Goal: Transaction & Acquisition: Purchase product/service

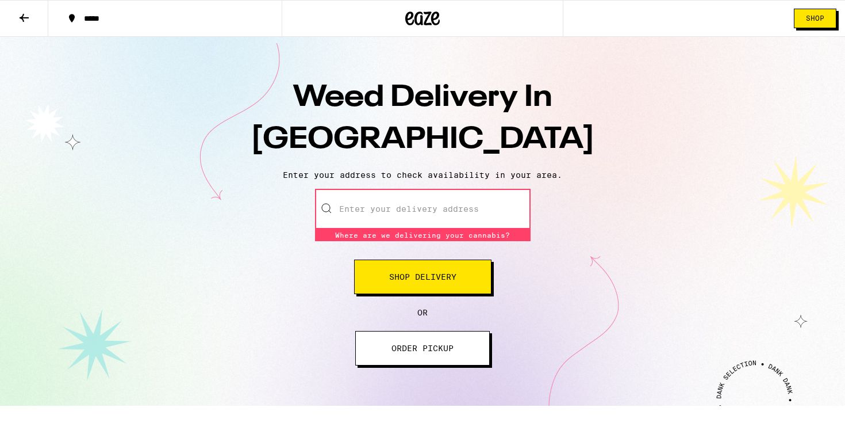
click at [404, 212] on input "Enter your delivery address" at bounding box center [423, 209] width 216 height 40
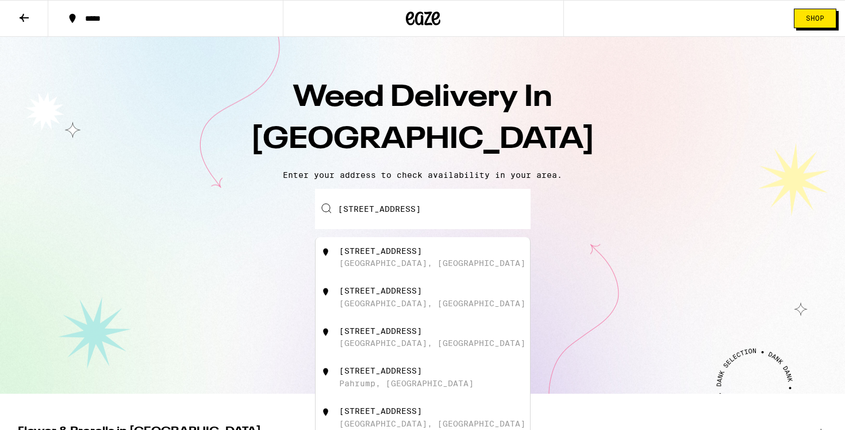
click at [425, 265] on div "[STREET_ADDRESS]" at bounding box center [441, 257] width 205 height 22
type input "[STREET_ADDRESS]"
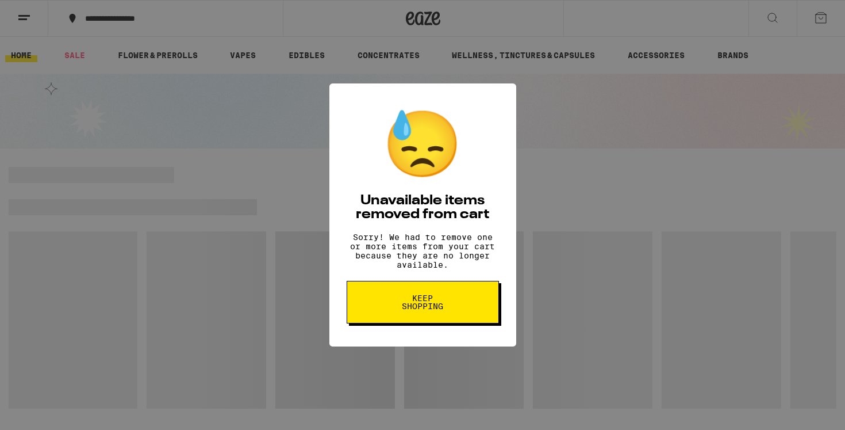
click at [432, 310] on span "Keep Shopping" at bounding box center [422, 302] width 59 height 16
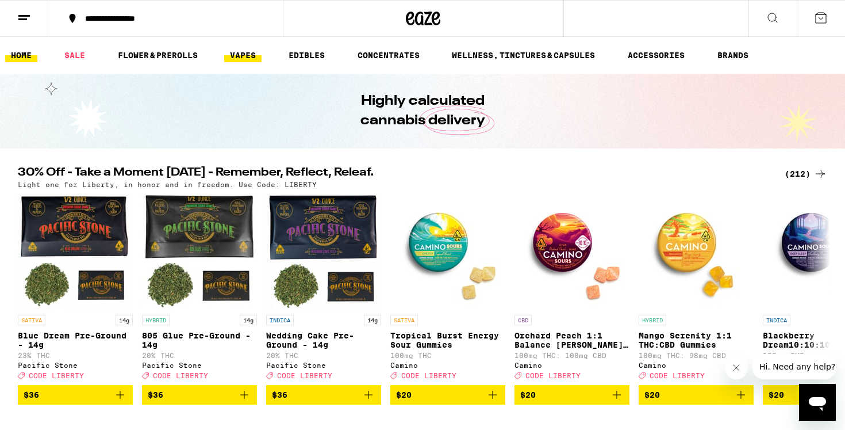
click at [246, 59] on link "VAPES" at bounding box center [242, 55] width 37 height 14
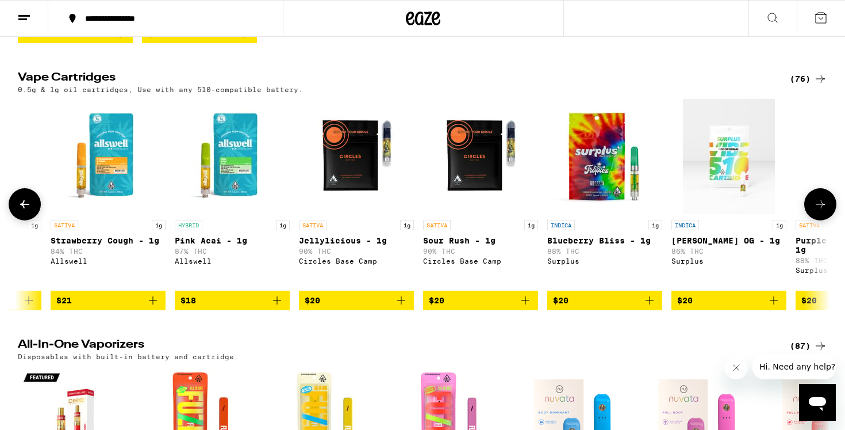
scroll to position [351, 0]
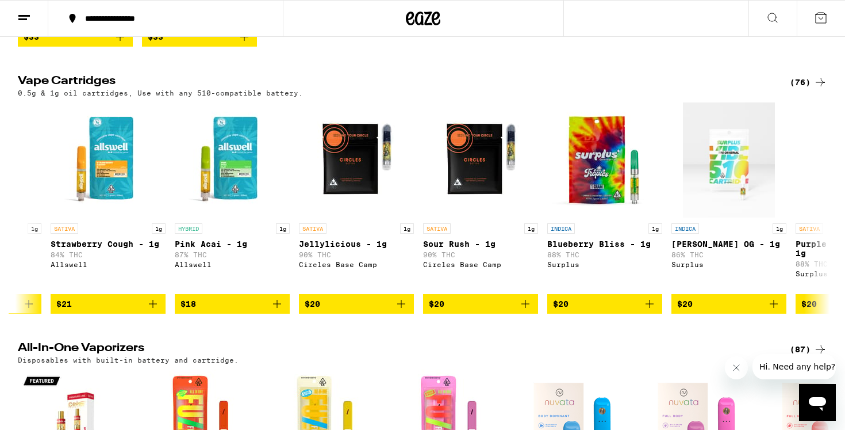
click at [813, 88] on div "(76)" at bounding box center [808, 82] width 37 height 14
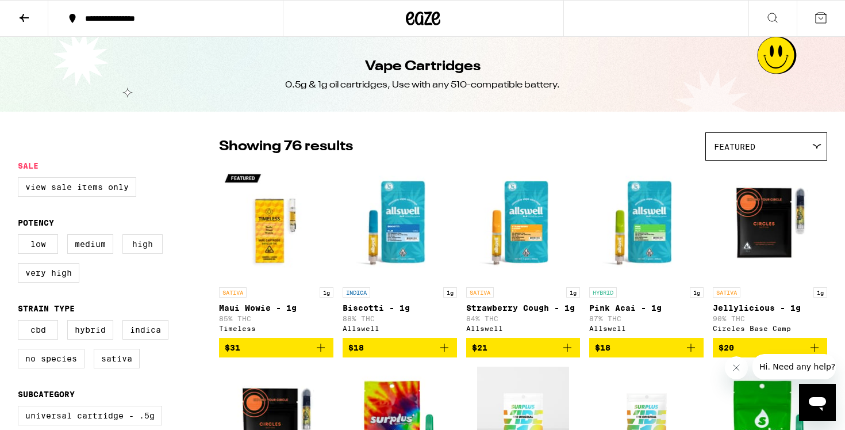
click at [138, 254] on label "High" at bounding box center [142, 244] width 40 height 20
click at [21, 236] on input "High" at bounding box center [20, 236] width 1 height 1
checkbox input "true"
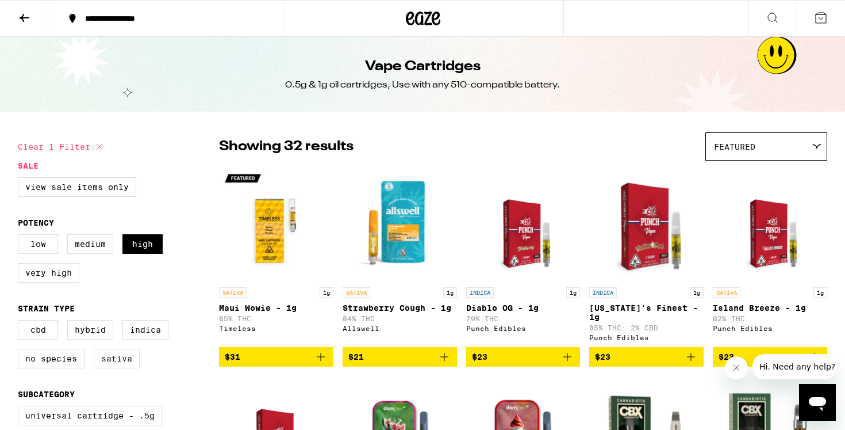
click at [116, 365] on label "Sativa" at bounding box center [117, 358] width 46 height 20
click at [21, 322] on input "Sativa" at bounding box center [20, 321] width 1 height 1
checkbox input "true"
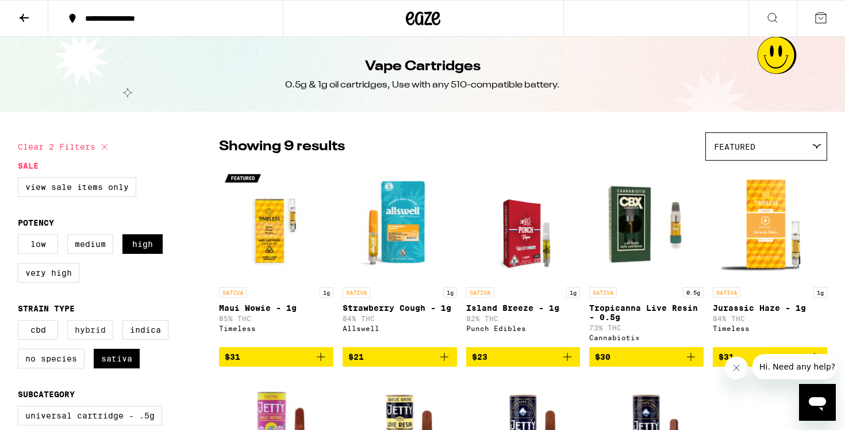
click at [98, 338] on label "Hybrid" at bounding box center [90, 330] width 46 height 20
click at [21, 322] on input "Hybrid" at bounding box center [20, 321] width 1 height 1
checkbox input "true"
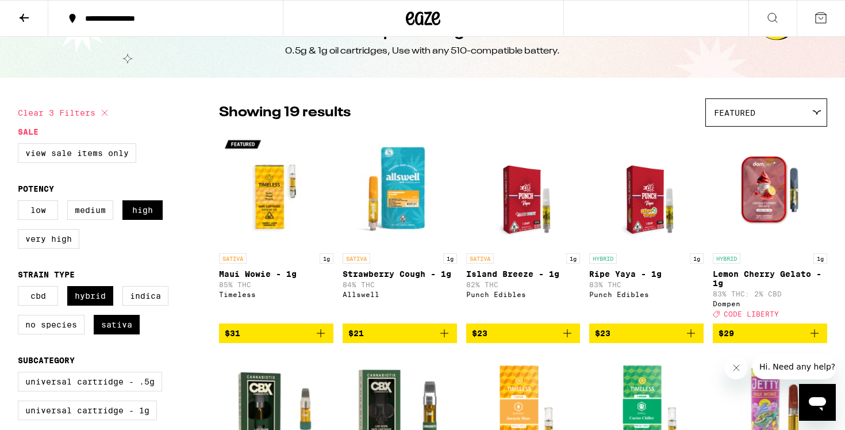
scroll to position [31, 0]
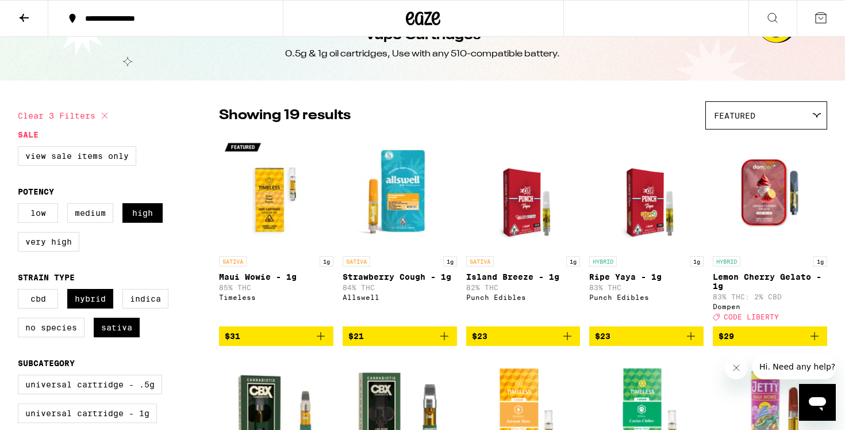
click at [447, 343] on icon "Add to bag" at bounding box center [445, 336] width 14 height 14
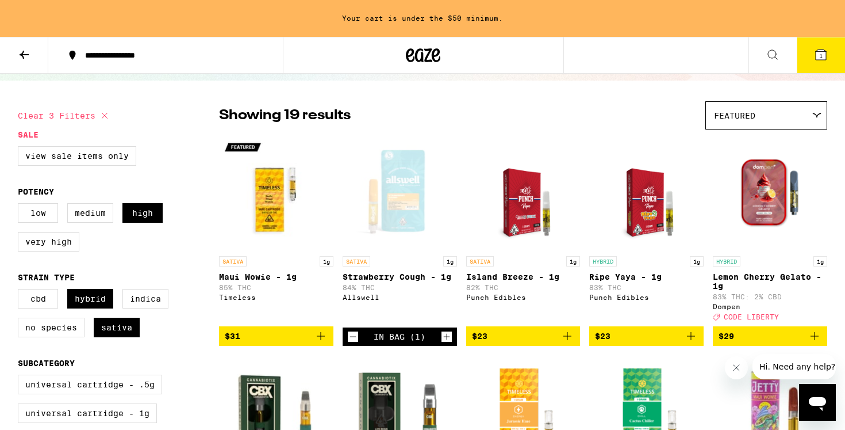
scroll to position [74, 0]
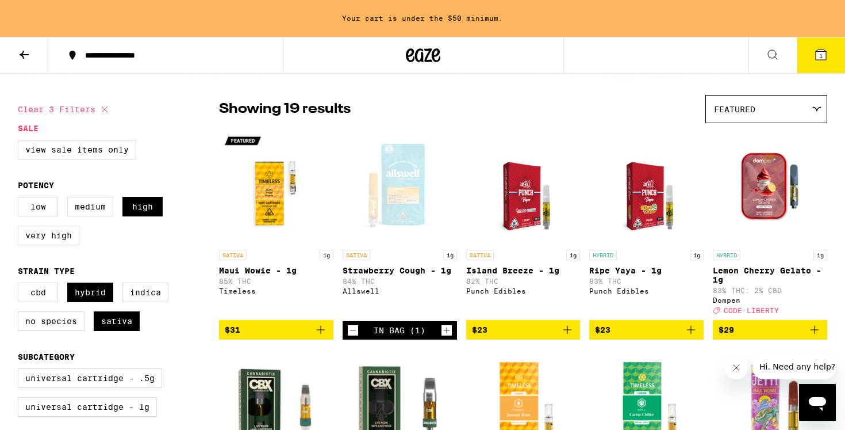
click at [816, 336] on icon "Add to bag" at bounding box center [815, 330] width 14 height 14
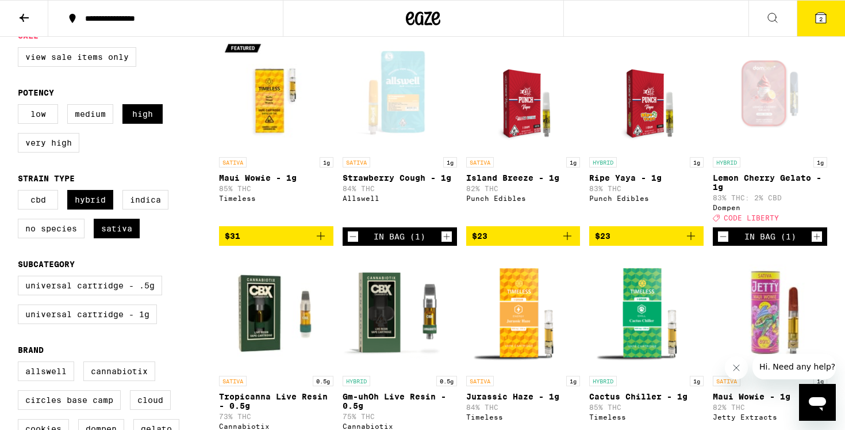
scroll to position [132, 0]
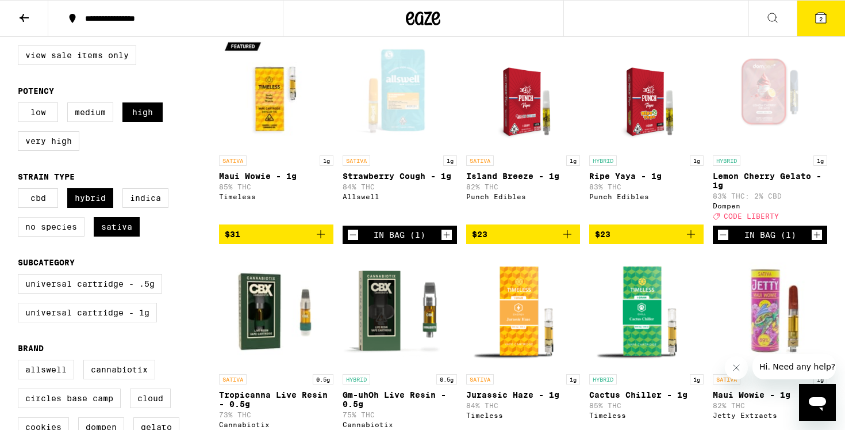
click at [816, 24] on icon at bounding box center [821, 18] width 14 height 14
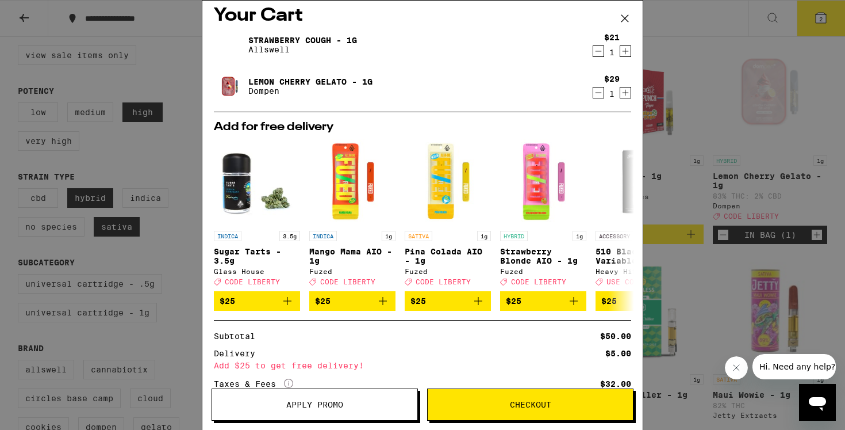
scroll to position [10, 0]
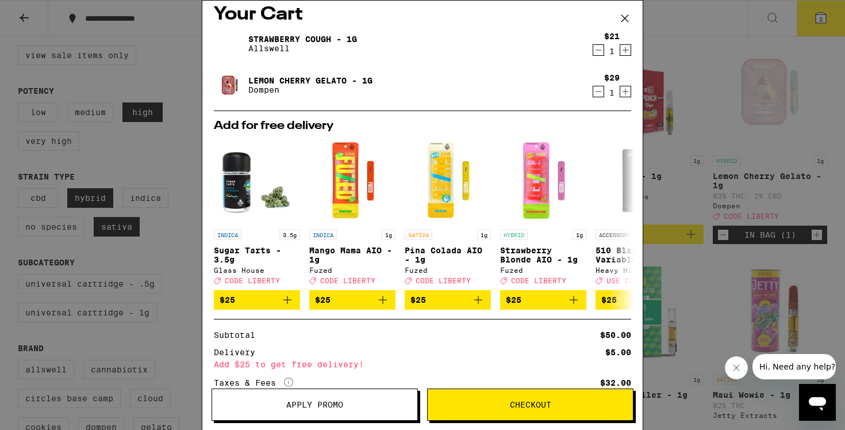
click at [595, 47] on icon "Decrement" at bounding box center [598, 50] width 10 height 14
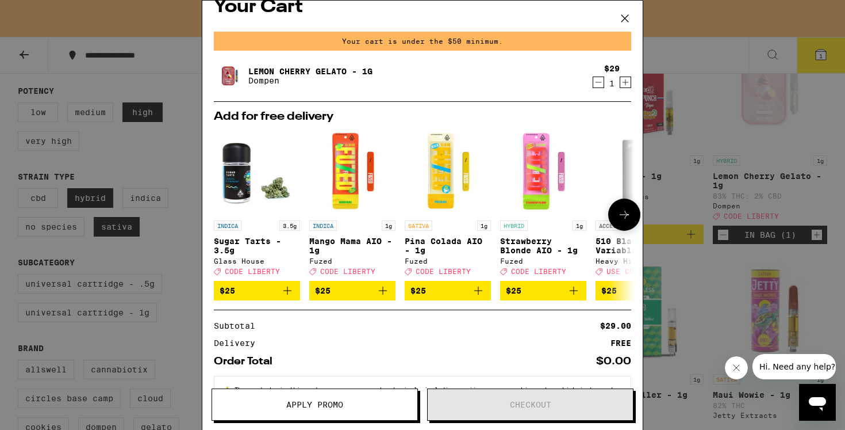
scroll to position [0, 0]
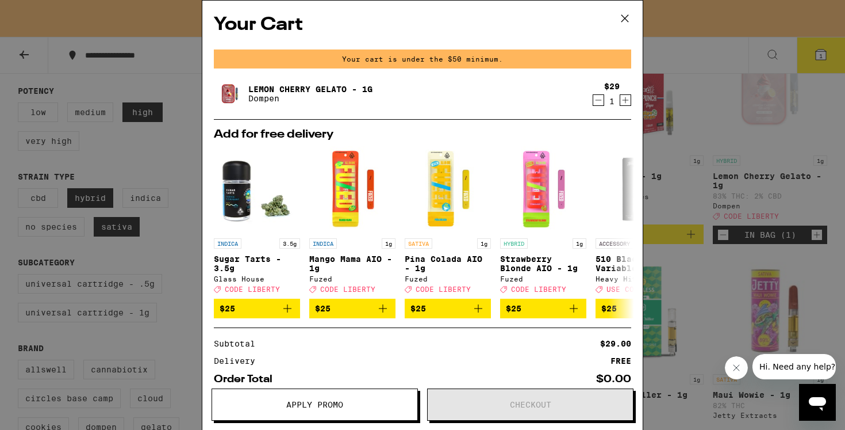
click at [624, 98] on icon "Increment" at bounding box center [625, 100] width 10 height 14
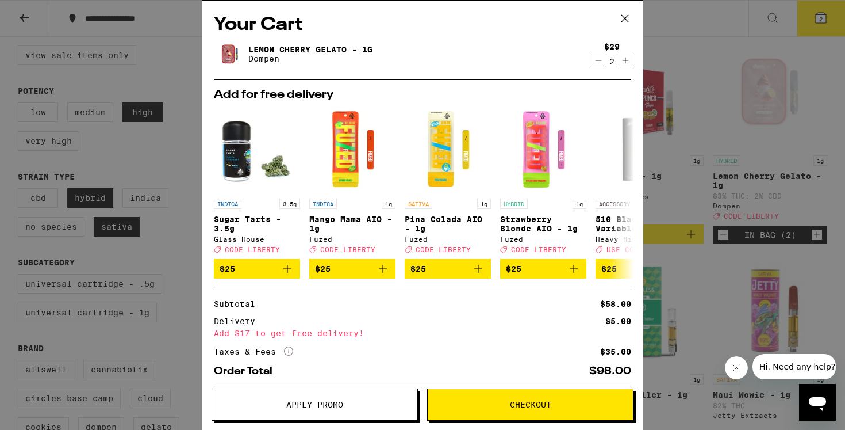
click at [599, 63] on icon "Decrement" at bounding box center [598, 60] width 10 height 14
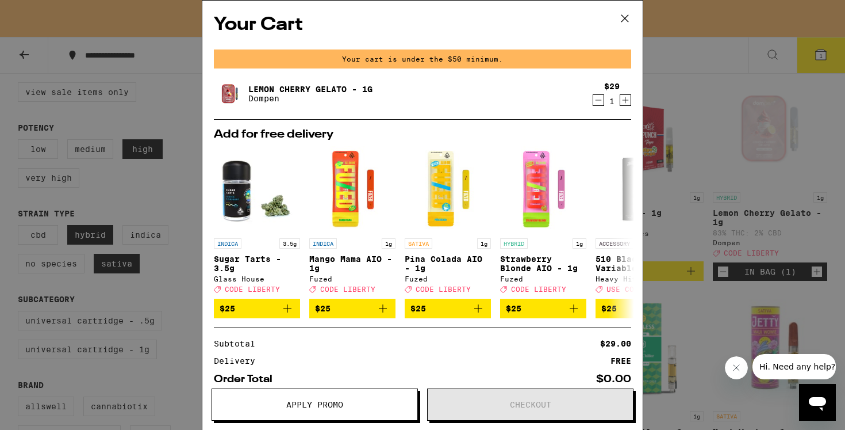
scroll to position [168, 0]
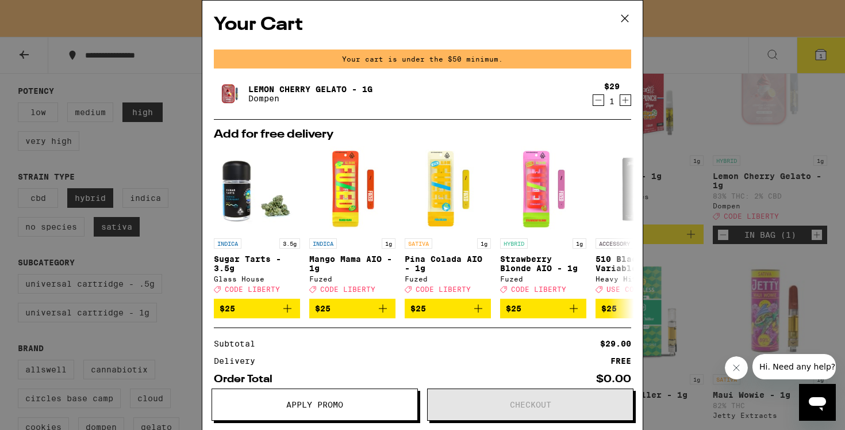
click at [596, 95] on icon "Decrement" at bounding box center [598, 100] width 10 height 14
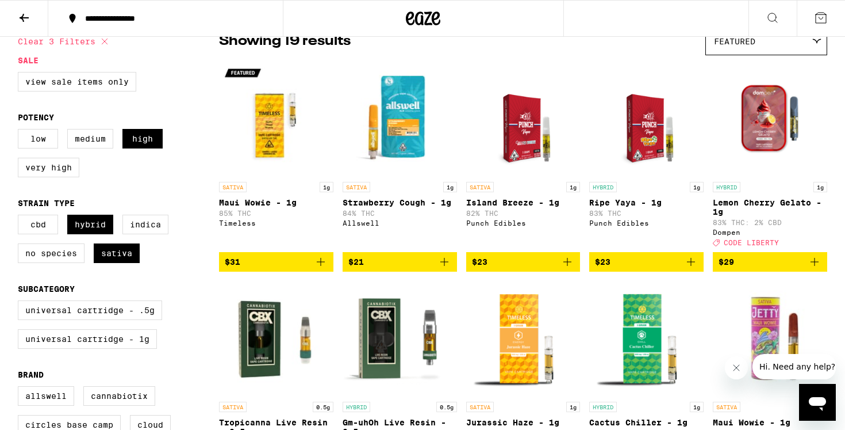
scroll to position [103, 0]
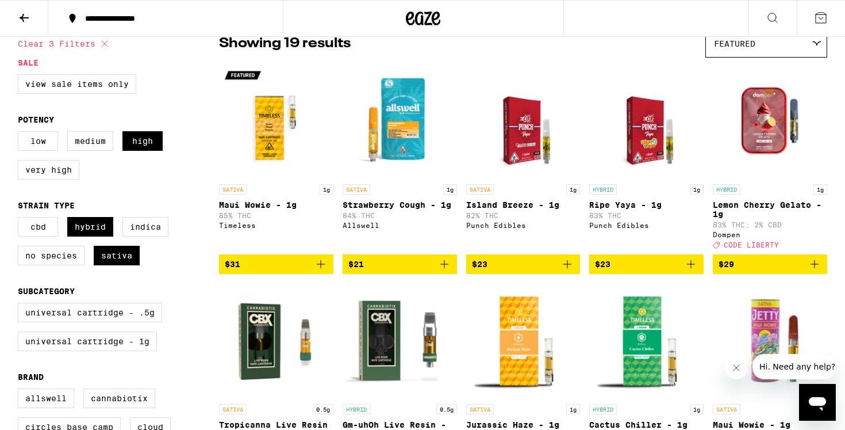
click at [429, 167] on img "Open page for Strawberry Cough - 1g from Allswell" at bounding box center [400, 120] width 114 height 115
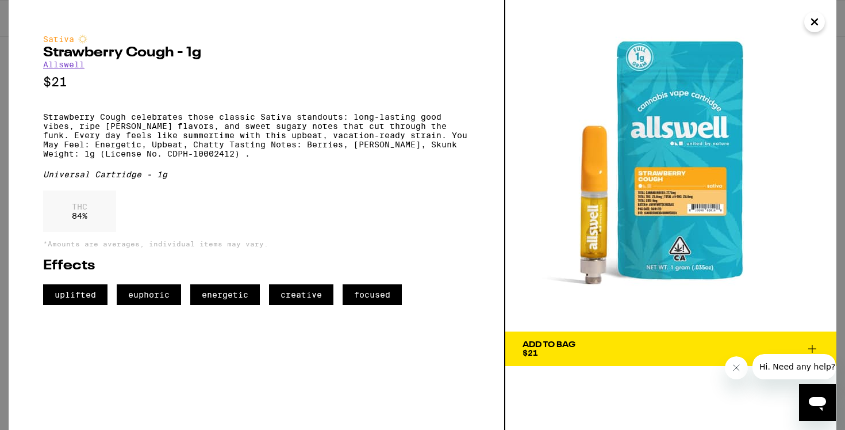
click at [730, 351] on span "Add To Bag $21" at bounding box center [671, 348] width 297 height 16
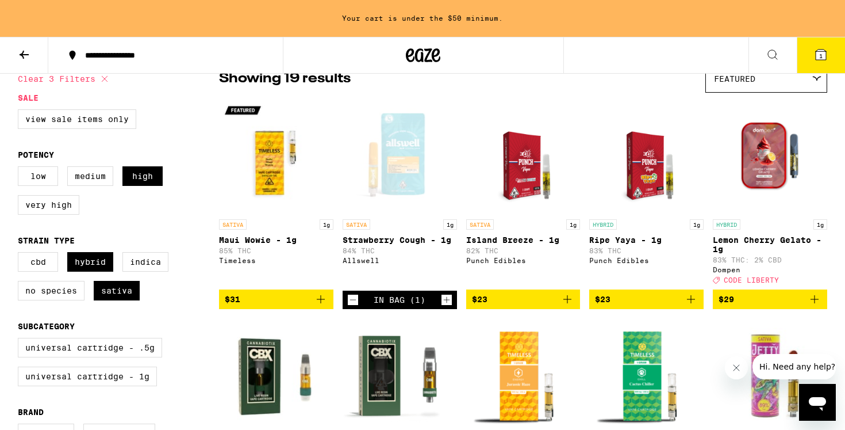
scroll to position [109, 0]
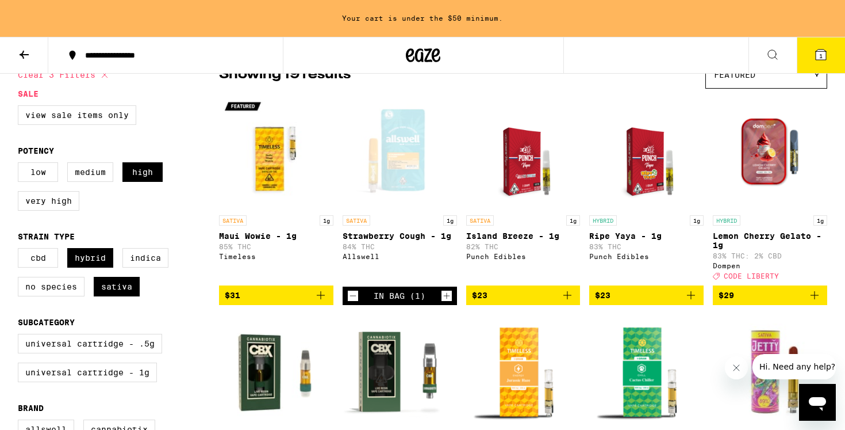
click at [735, 301] on span "$29" at bounding box center [770, 295] width 103 height 14
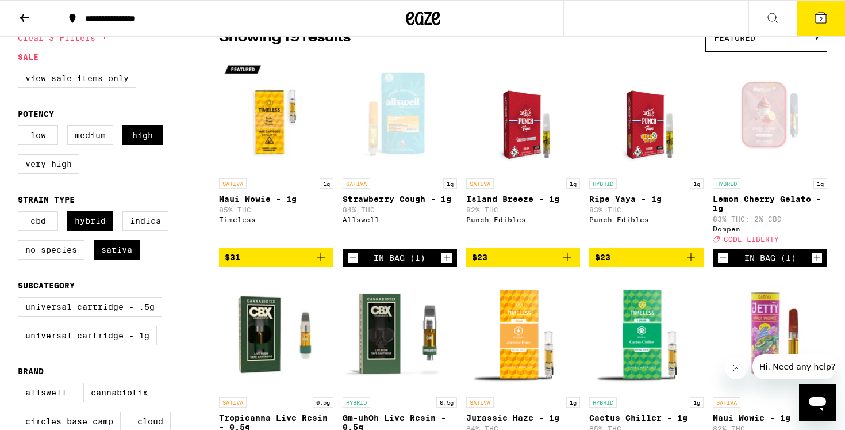
scroll to position [72, 0]
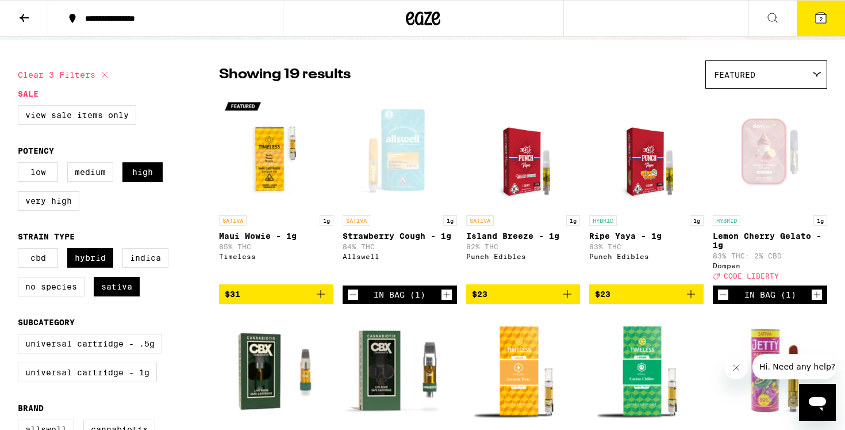
click at [829, 20] on button "2" at bounding box center [821, 19] width 48 height 36
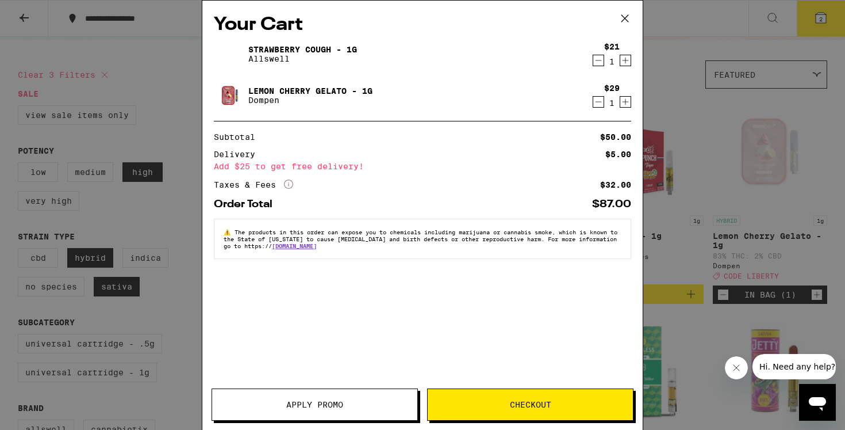
click at [571, 396] on button "Checkout" at bounding box center [530, 404] width 206 height 32
